Goal: Find specific page/section: Find specific page/section

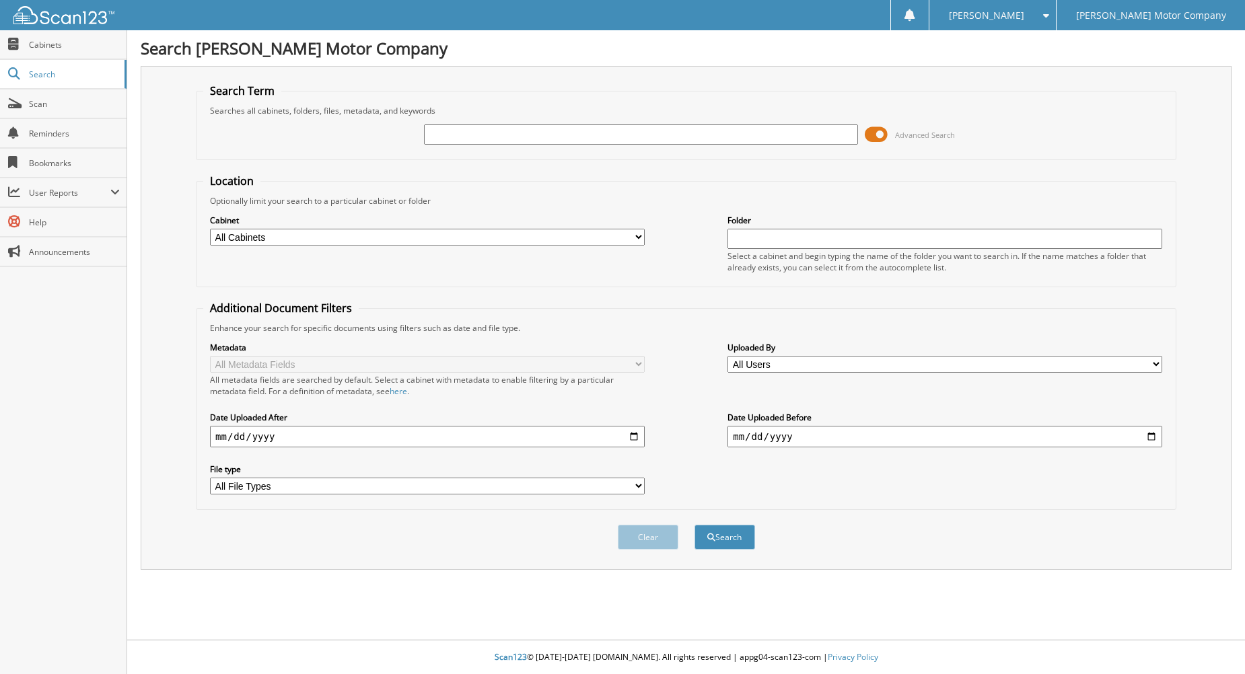
click at [506, 136] on input "text" at bounding box center [641, 134] width 435 height 20
type input "c57137"
click at [694, 525] on button "Search" at bounding box center [724, 537] width 61 height 25
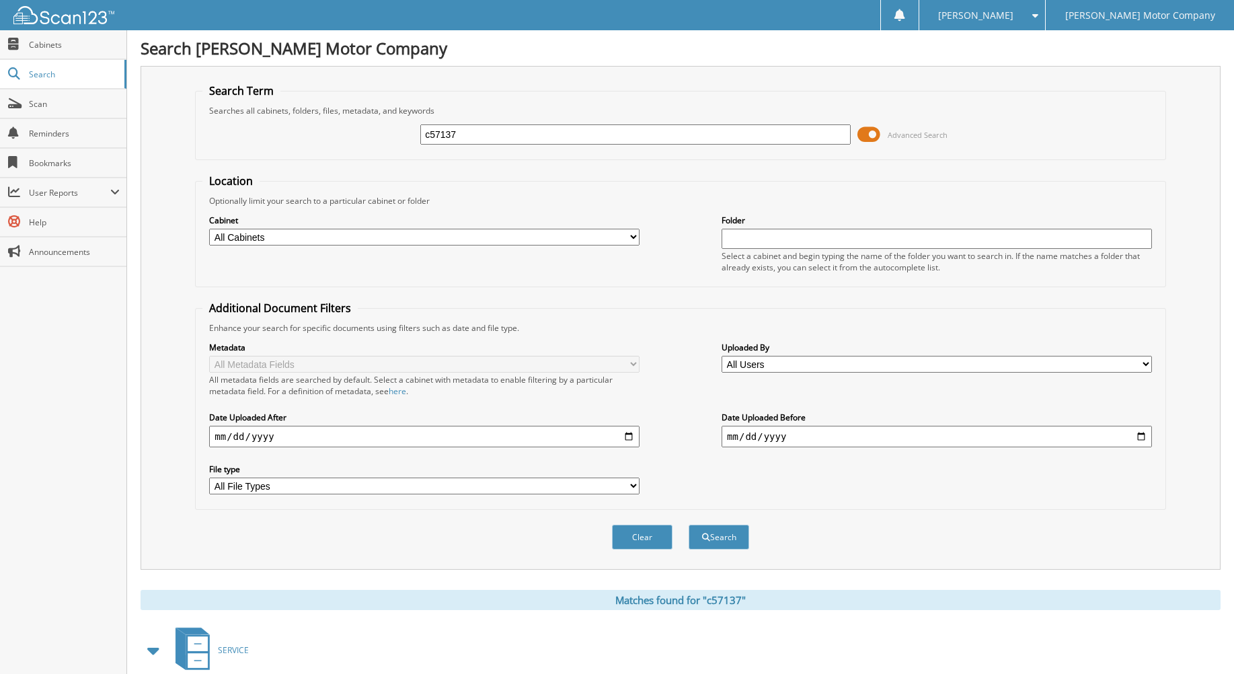
scroll to position [299, 0]
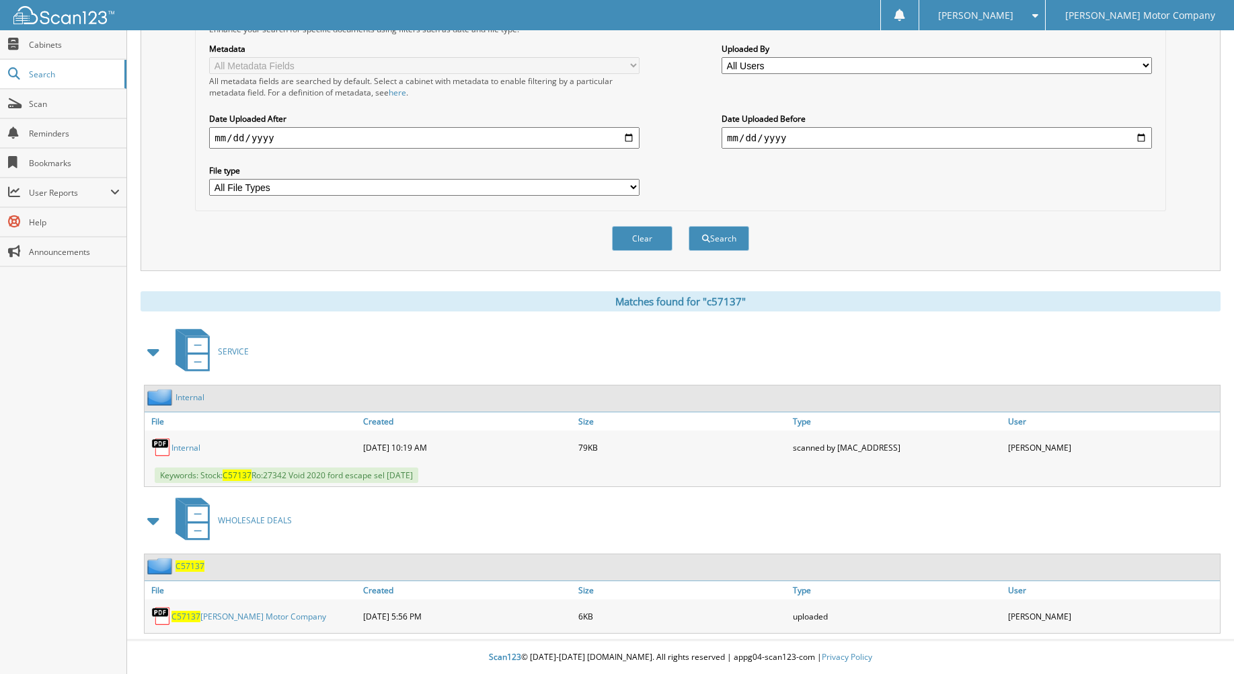
click at [195, 567] on span "C57137" at bounding box center [190, 565] width 29 height 11
